Goal: Task Accomplishment & Management: Use online tool/utility

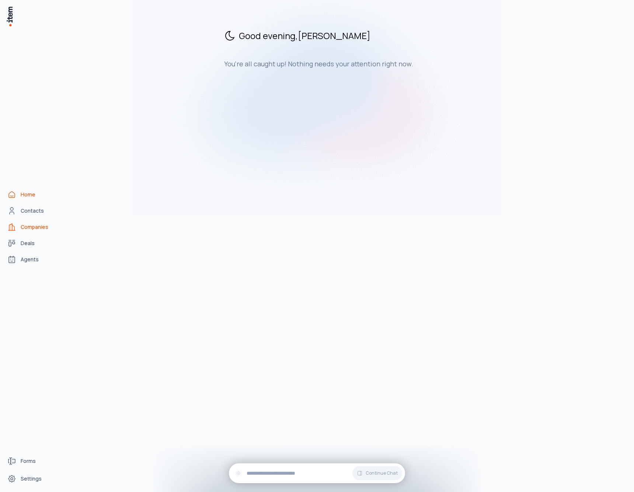
click at [46, 227] on span "Companies" at bounding box center [35, 226] width 28 height 7
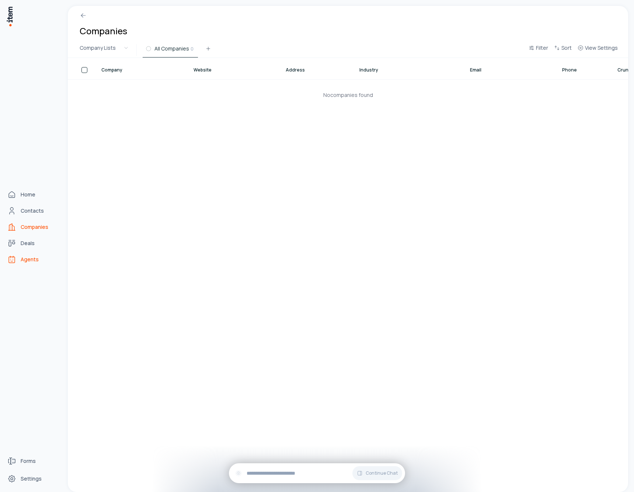
click at [34, 264] on link "Agents" at bounding box center [32, 259] width 56 height 15
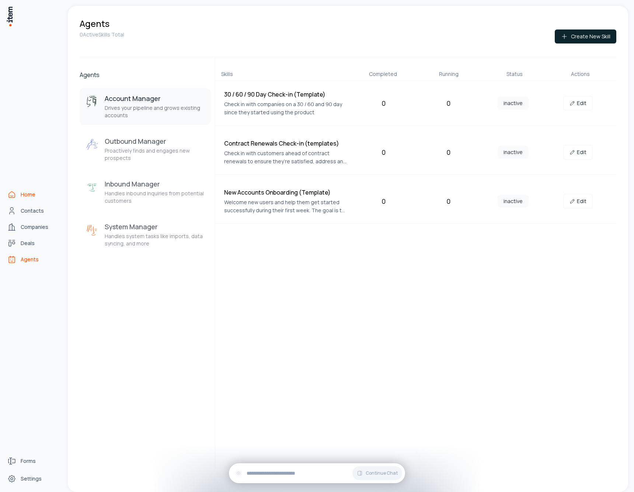
click at [15, 194] on icon "Home" at bounding box center [11, 194] width 9 height 9
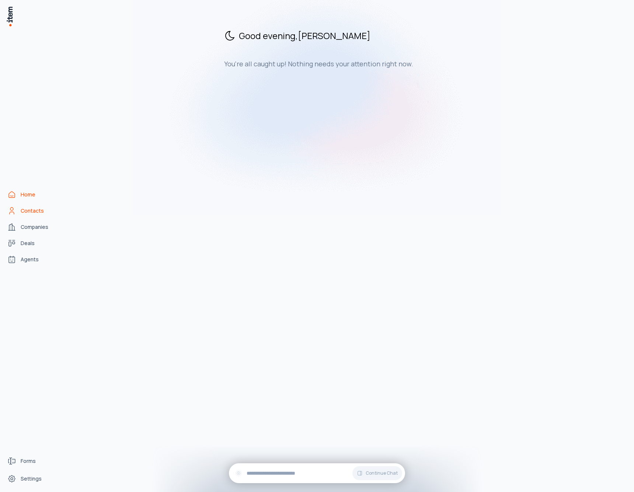
click at [39, 214] on span "Contacts" at bounding box center [32, 210] width 23 height 7
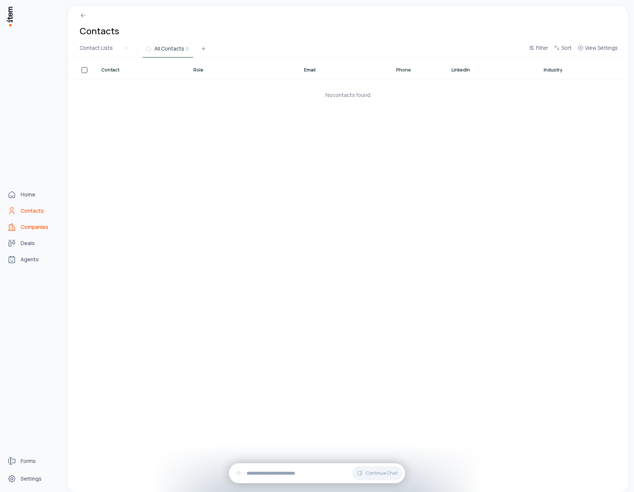
click at [39, 225] on span "Companies" at bounding box center [35, 226] width 28 height 7
click at [38, 240] on link "Deals" at bounding box center [32, 243] width 56 height 15
click at [35, 252] on link "Agents" at bounding box center [32, 259] width 56 height 15
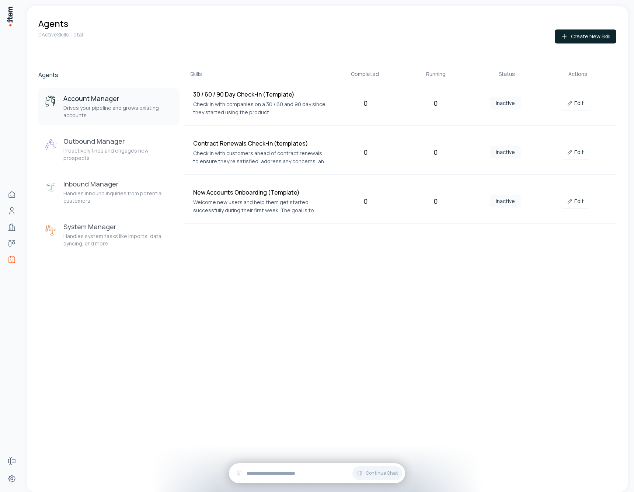
click at [280, 97] on h4 "30 / 60 / 90 Day Check-in (Template)" at bounding box center [260, 94] width 134 height 9
click at [285, 144] on h4 "Contract Renewals Check-in (templates)" at bounding box center [260, 143] width 134 height 9
drag, startPoint x: 516, startPoint y: 201, endPoint x: 427, endPoint y: 194, distance: 89.8
click at [427, 195] on div "New Accounts Onboarding (Template) Welcome new users and help them get started …" at bounding box center [400, 201] width 432 height 45
click at [293, 174] on div "Contract Renewals Check-in (templates) Check in with customers ahead of contrac…" at bounding box center [400, 152] width 432 height 45
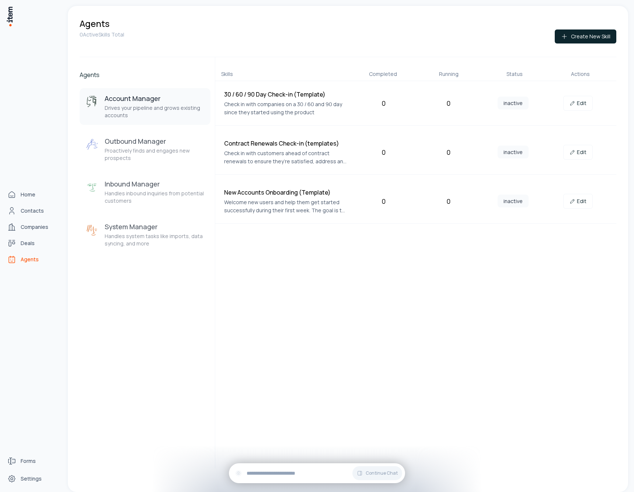
click at [9, 20] on img at bounding box center [9, 16] width 7 height 21
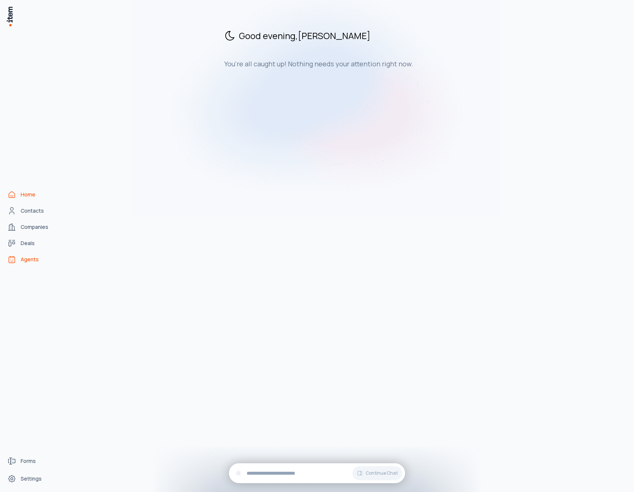
click at [34, 259] on span "Agents" at bounding box center [30, 259] width 18 height 7
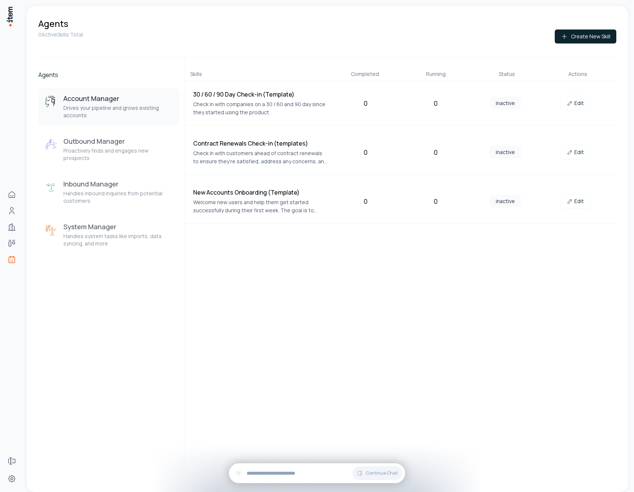
click at [122, 109] on p "Drives your pipeline and grows existing accounts" at bounding box center [118, 111] width 110 height 15
click at [116, 101] on h3 "Account Manager" at bounding box center [118, 98] width 110 height 9
click at [116, 148] on p "Proactively finds and engages new prospects" at bounding box center [118, 154] width 110 height 15
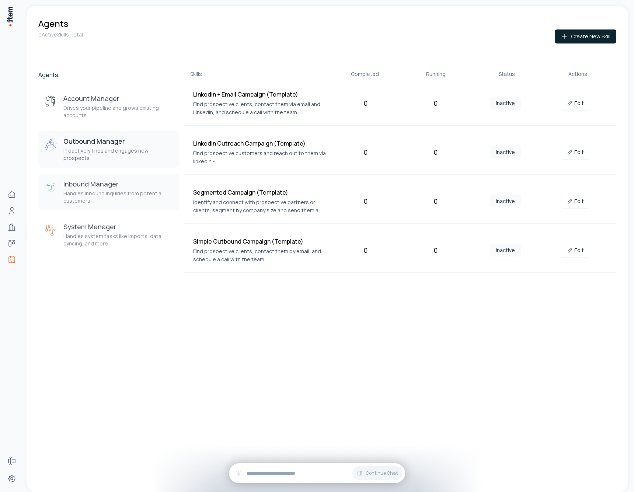
click at [120, 199] on button "Inbound Manager Handles inbound inquiries from potential customers" at bounding box center [108, 191] width 141 height 37
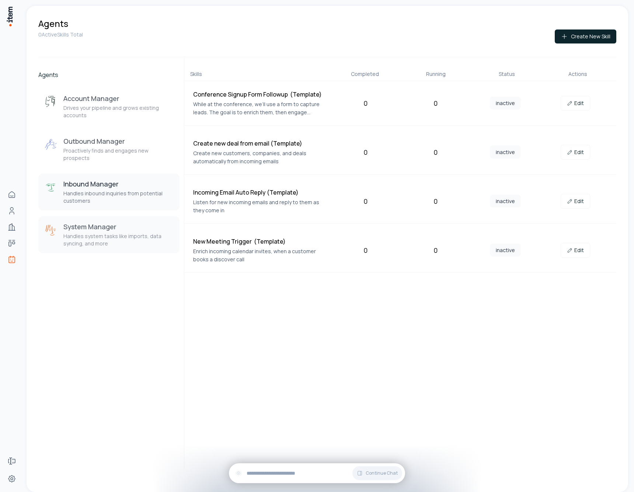
click at [122, 222] on h3 "System Manager" at bounding box center [118, 226] width 110 height 9
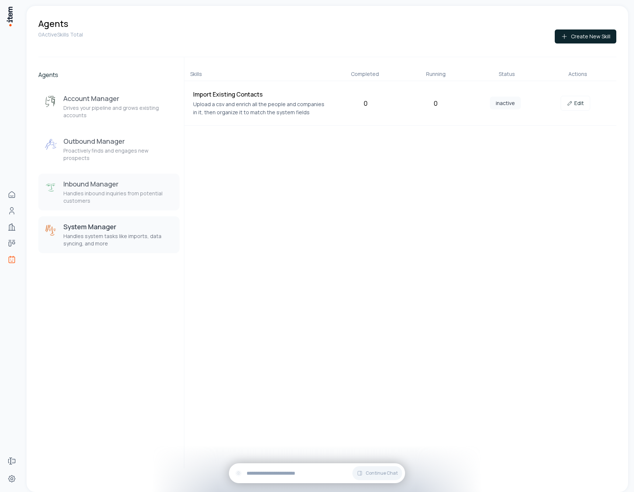
click at [118, 173] on button "Inbound Manager Handles inbound inquiries from potential customers" at bounding box center [108, 191] width 141 height 37
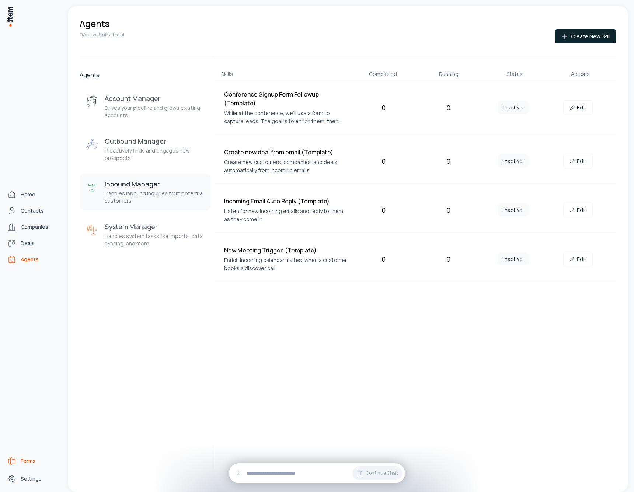
click at [24, 461] on span "Forms" at bounding box center [28, 460] width 15 height 7
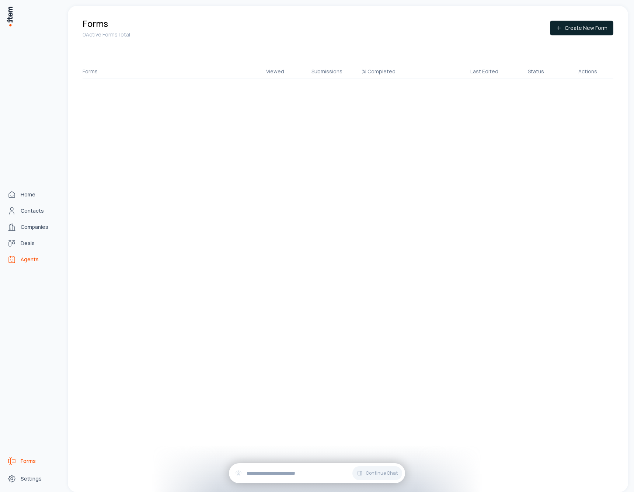
click at [20, 260] on link "Agents" at bounding box center [32, 259] width 56 height 15
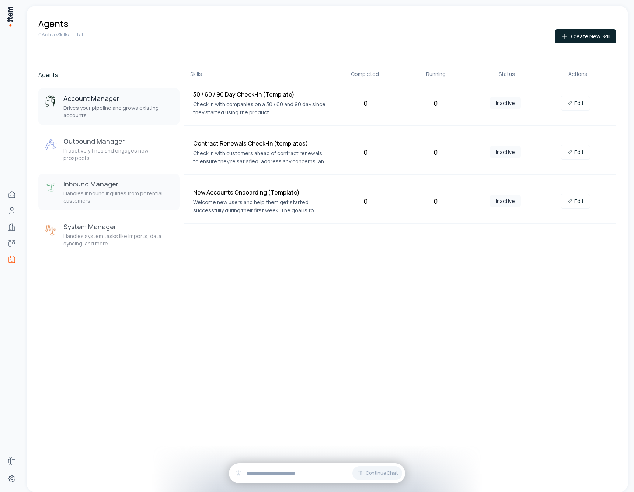
click at [93, 179] on h3 "Inbound Manager" at bounding box center [118, 183] width 110 height 9
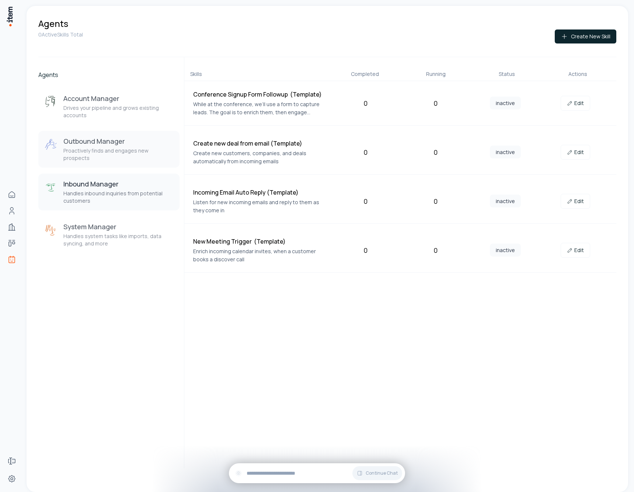
click at [119, 150] on p "Proactively finds and engages new prospects" at bounding box center [118, 154] width 110 height 15
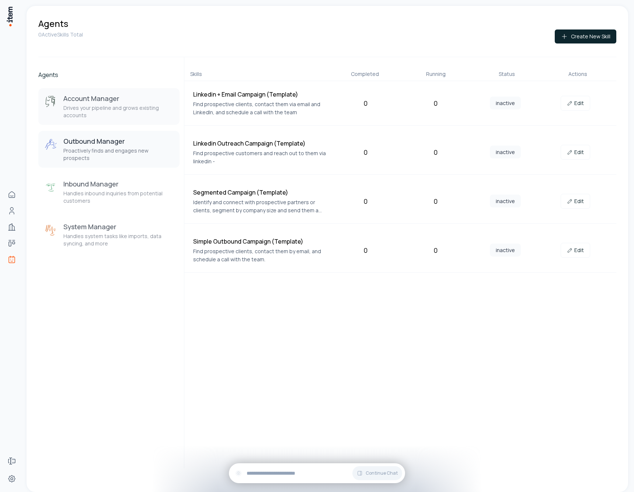
click at [145, 100] on h3 "Account Manager" at bounding box center [118, 98] width 110 height 9
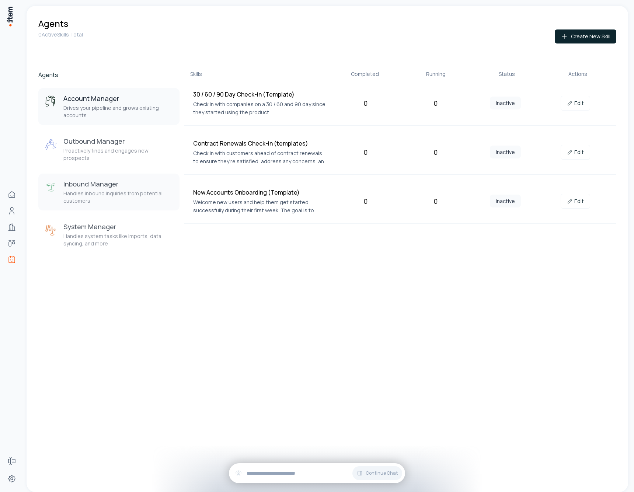
click at [134, 198] on button "Inbound Manager Handles inbound inquiries from potential customers" at bounding box center [108, 191] width 141 height 37
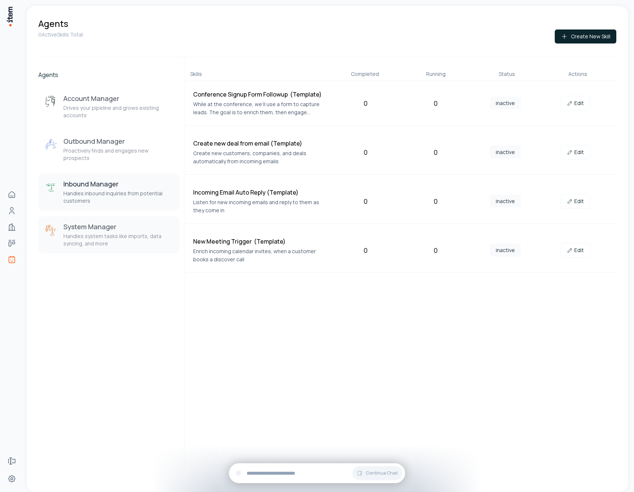
click at [137, 222] on h3 "System Manager" at bounding box center [118, 226] width 110 height 9
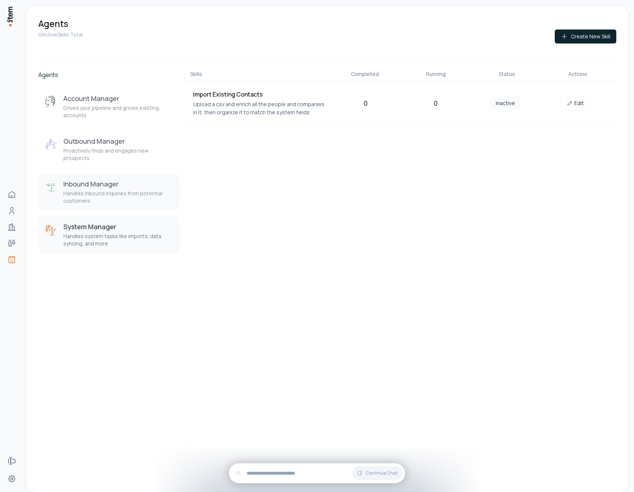
click at [155, 179] on h3 "Inbound Manager" at bounding box center [118, 183] width 110 height 9
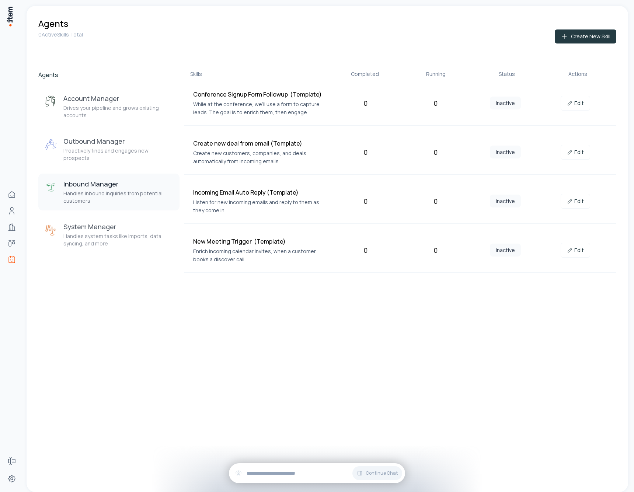
click at [592, 34] on button "Create New Skill" at bounding box center [585, 36] width 62 height 14
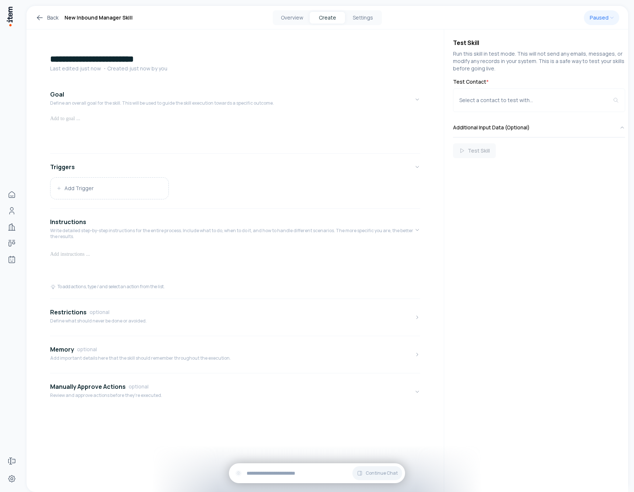
click at [278, 147] on div at bounding box center [235, 132] width 370 height 35
click at [271, 188] on div "Add Trigger" at bounding box center [235, 188] width 370 height 22
click at [268, 249] on p at bounding box center [235, 254] width 370 height 12
click at [256, 322] on button "Restrictions optional Define what should never be done or avoided." at bounding box center [235, 317] width 370 height 31
click at [241, 383] on button "Memory optional Add important details here that the skill should remember throu…" at bounding box center [235, 389] width 370 height 31
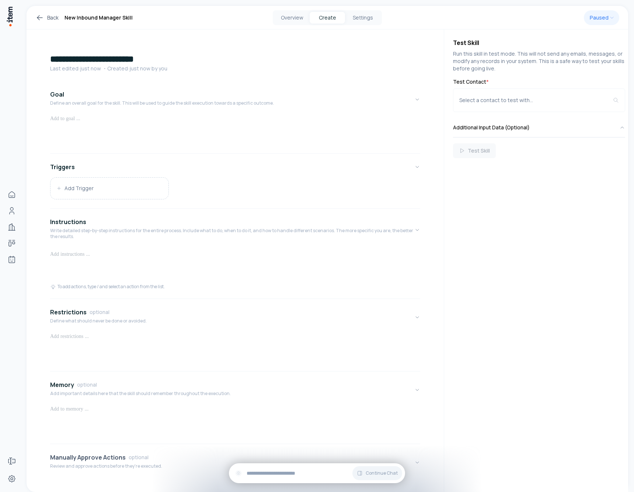
click at [194, 459] on button "Manually Approve Actions optional Review and approve actions before they're exe…" at bounding box center [235, 462] width 370 height 31
click at [528, 103] on div "Select a contact to test with..." at bounding box center [536, 100] width 154 height 7
click at [522, 169] on div "Test Skill Run this skill in test mode. This will not send any emails, messages…" at bounding box center [536, 260] width 184 height 462
click at [523, 147] on div "Test Skill" at bounding box center [539, 150] width 172 height 15
click at [499, 151] on div "Test Skill" at bounding box center [539, 150] width 172 height 15
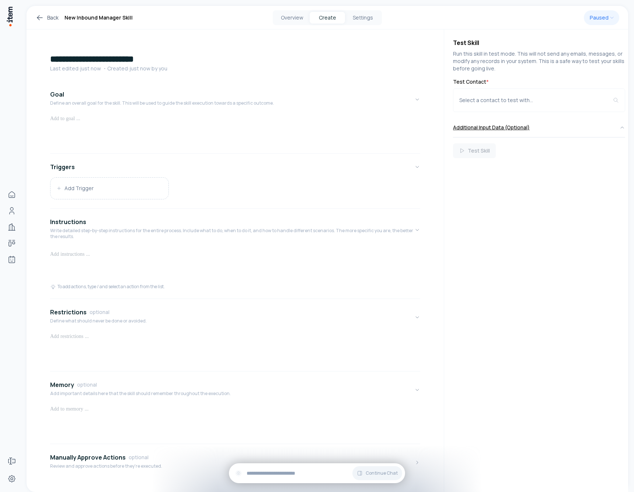
click at [526, 130] on button "Additional Input Data (Optional)" at bounding box center [539, 127] width 172 height 19
click at [525, 171] on textarea at bounding box center [539, 173] width 172 height 37
click at [564, 214] on div "Test Skill" at bounding box center [539, 211] width 172 height 15
click at [55, 18] on link "Back" at bounding box center [46, 17] width 23 height 9
